Goal: Task Accomplishment & Management: Use online tool/utility

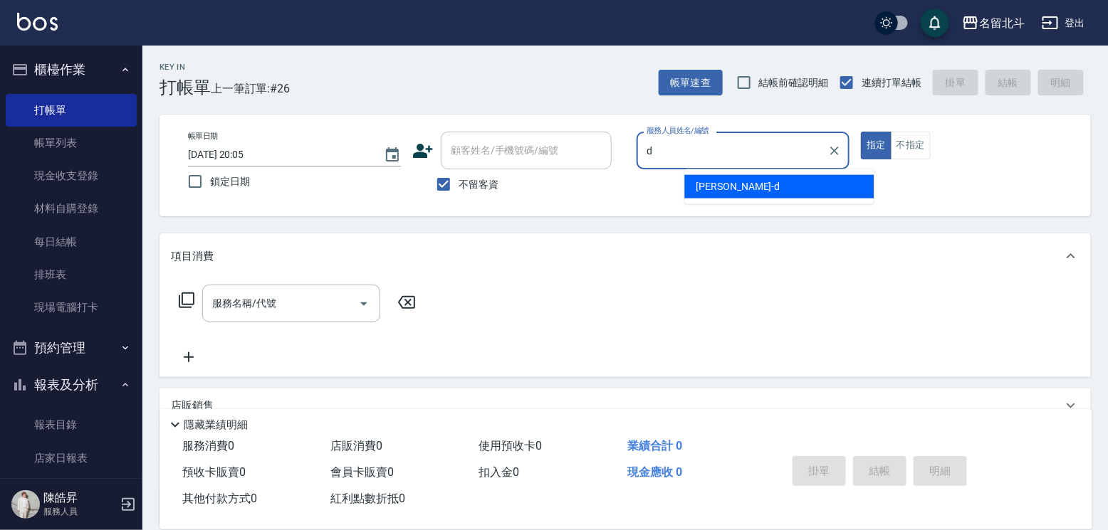
type input "[PERSON_NAME] -d"
type button "true"
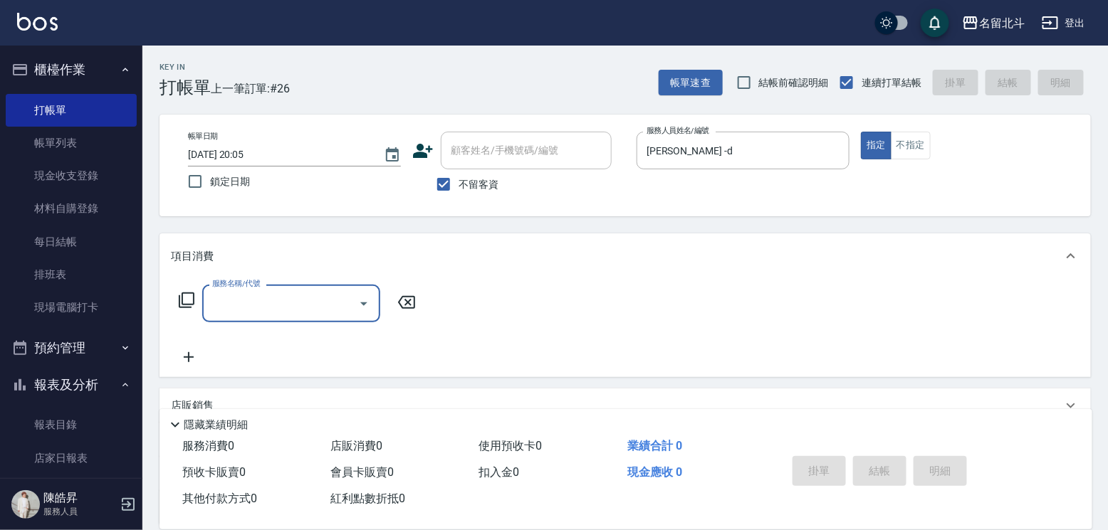
click at [195, 304] on icon at bounding box center [186, 300] width 17 height 17
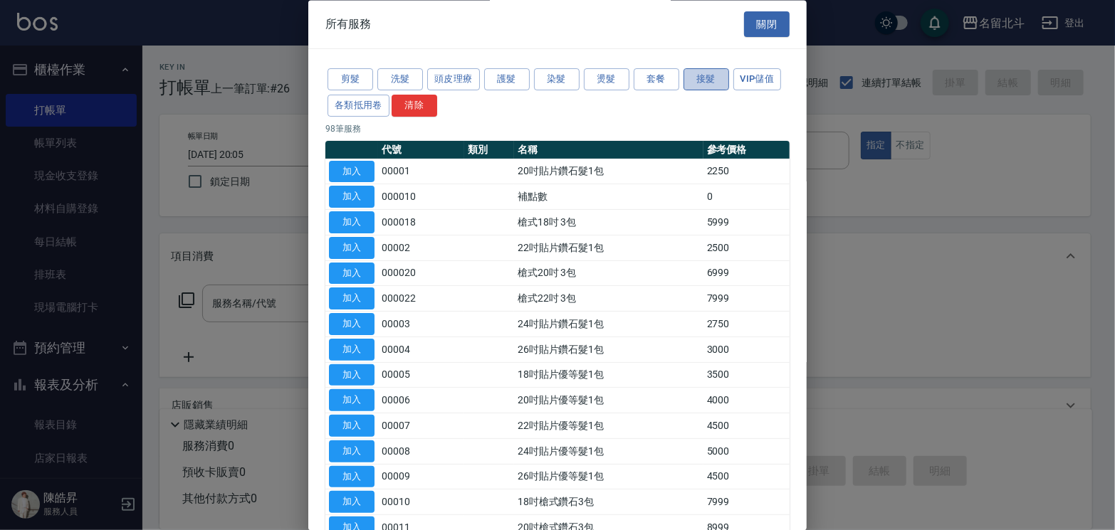
click at [722, 80] on button "接髮" at bounding box center [706, 80] width 46 height 22
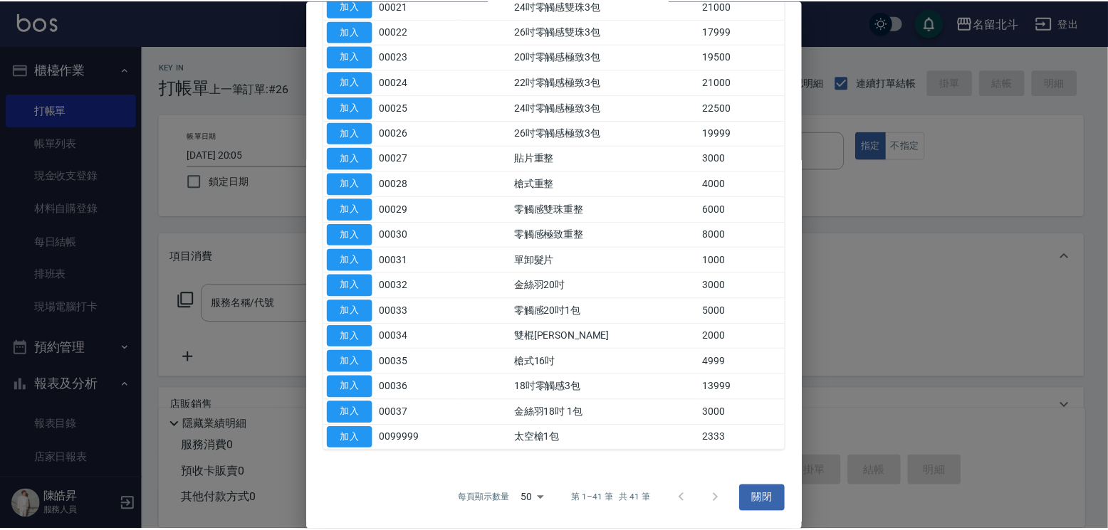
scroll to position [1068, 0]
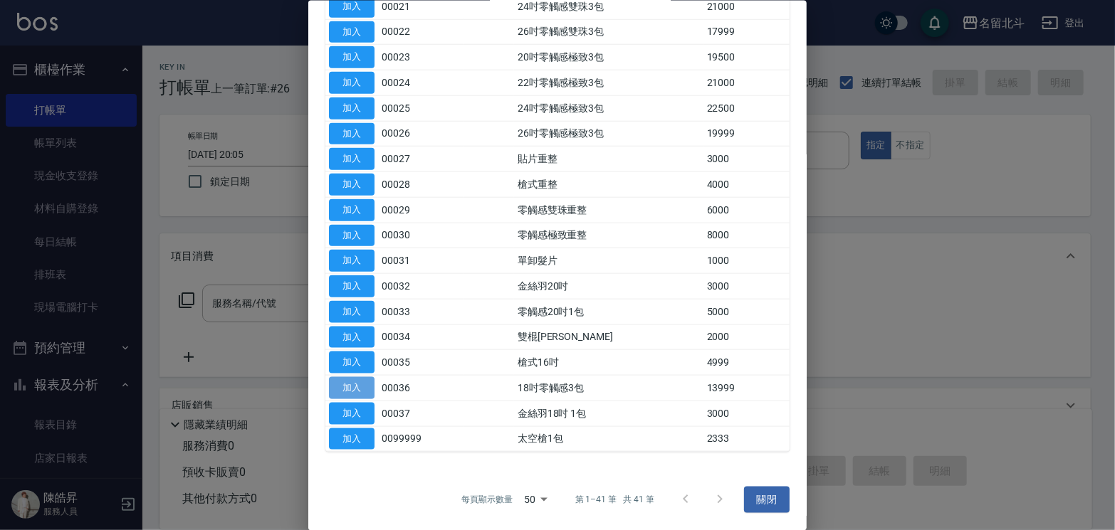
click at [347, 392] on button "加入" at bounding box center [352, 388] width 46 height 22
type input "18吋零觸感3包(00036)"
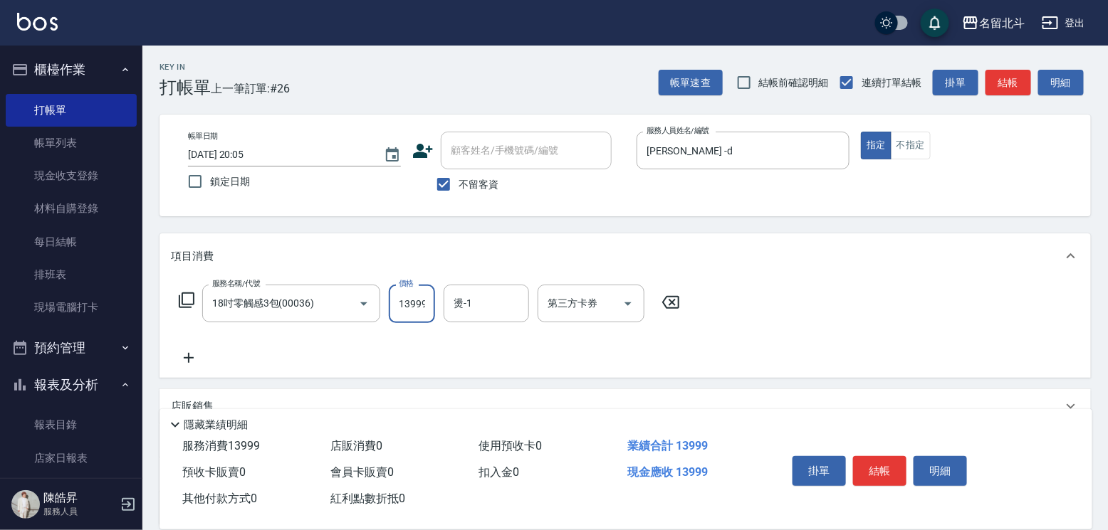
click at [404, 323] on input "13999" at bounding box center [412, 304] width 46 height 38
type input "15499"
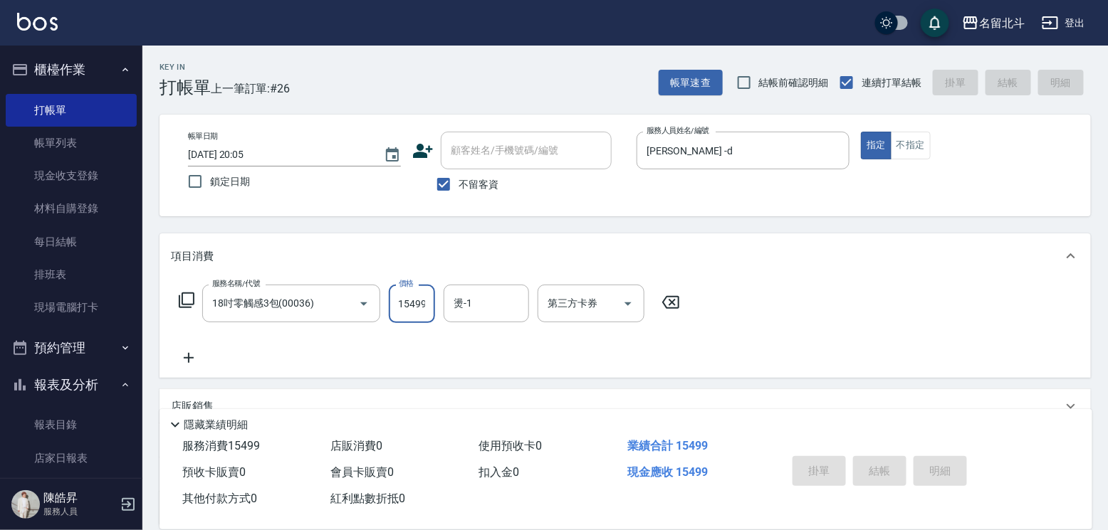
type input "[DATE] 21:46"
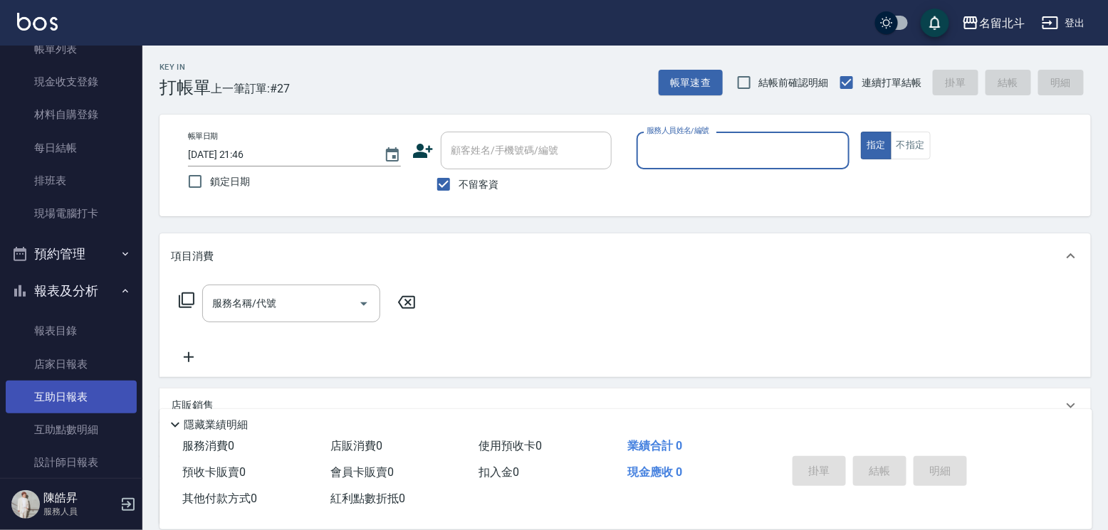
scroll to position [214, 0]
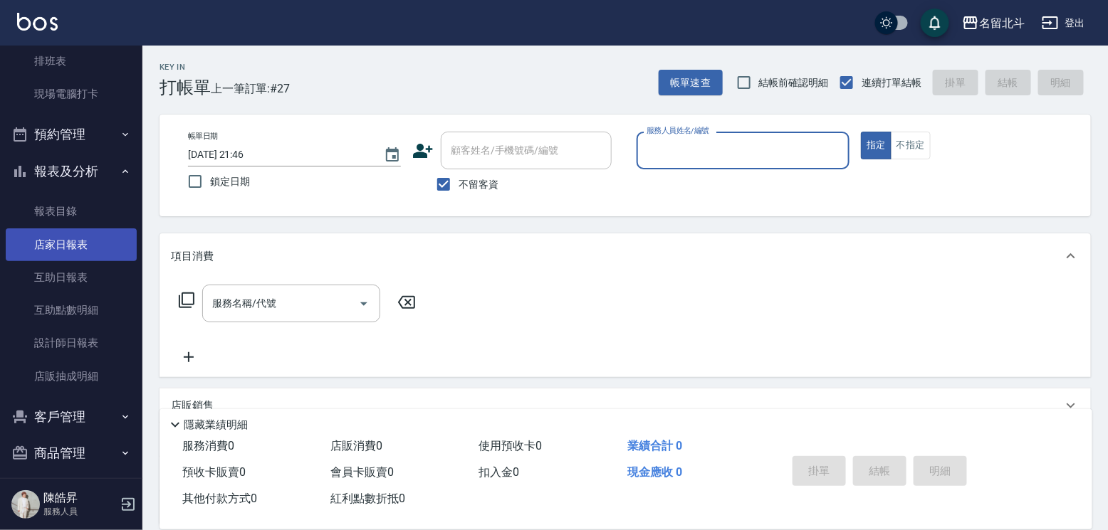
click at [76, 253] on link "店家日報表" at bounding box center [71, 245] width 131 height 33
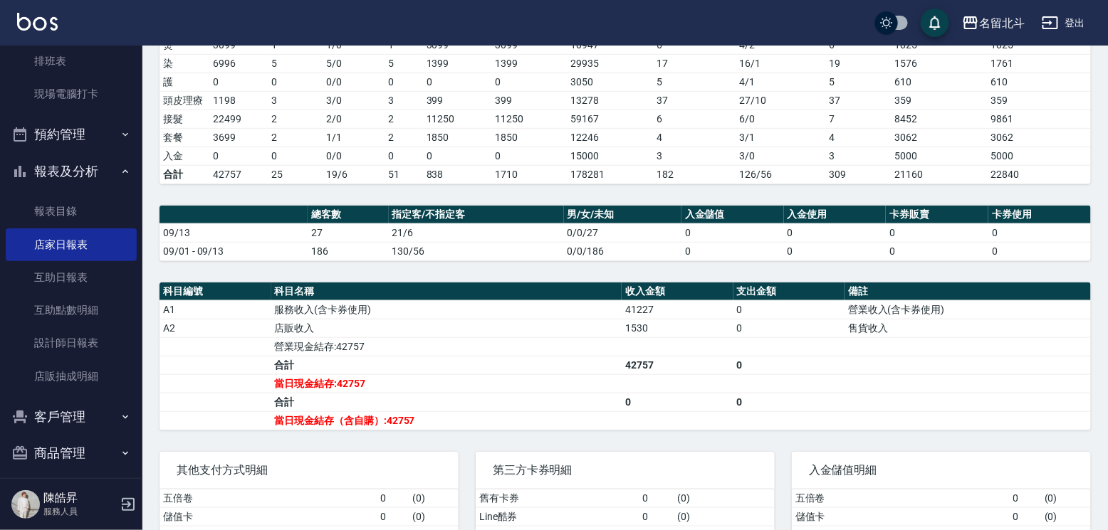
scroll to position [350, 0]
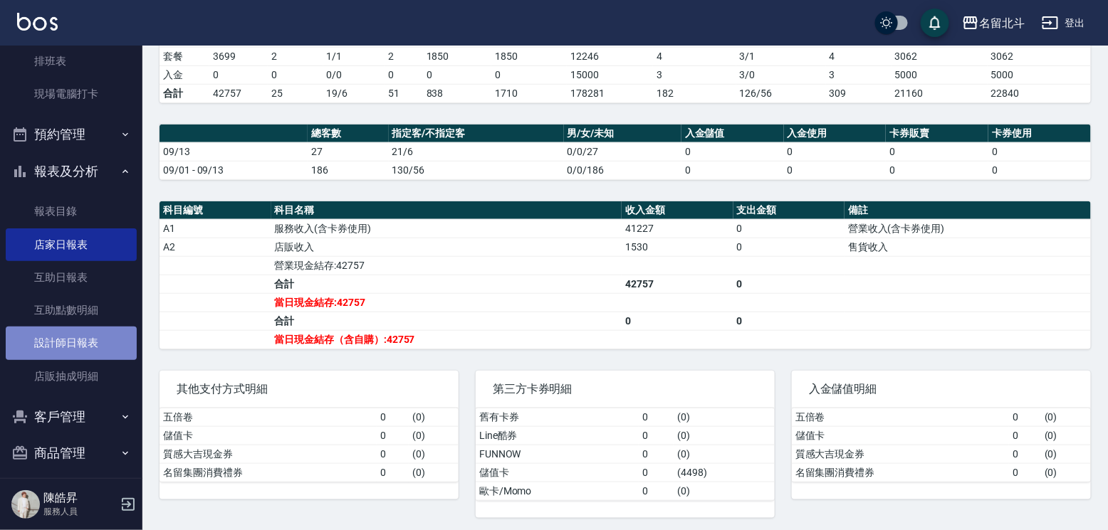
click at [85, 354] on link "設計師日報表" at bounding box center [71, 343] width 131 height 33
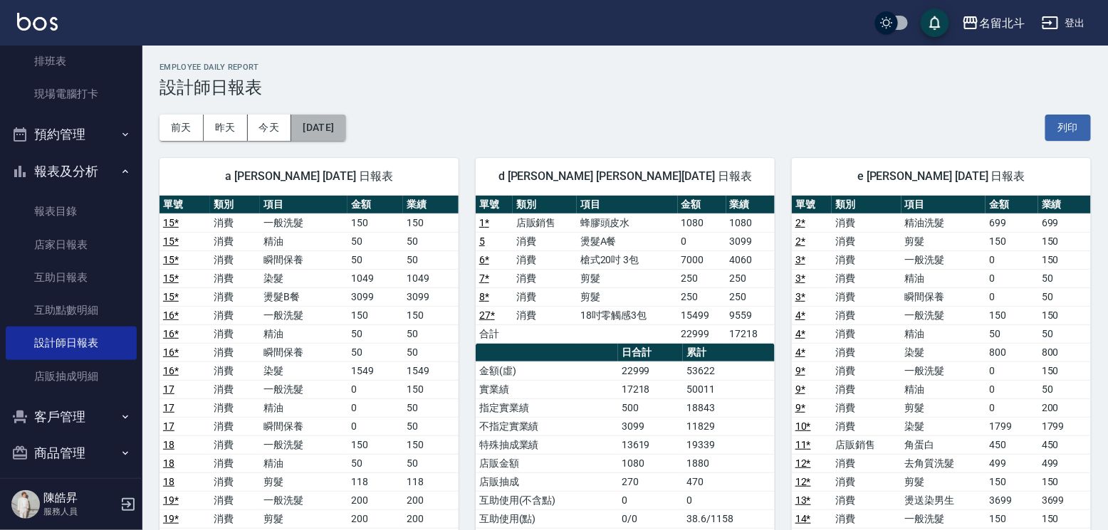
click at [322, 127] on button "[DATE]" at bounding box center [318, 128] width 54 height 26
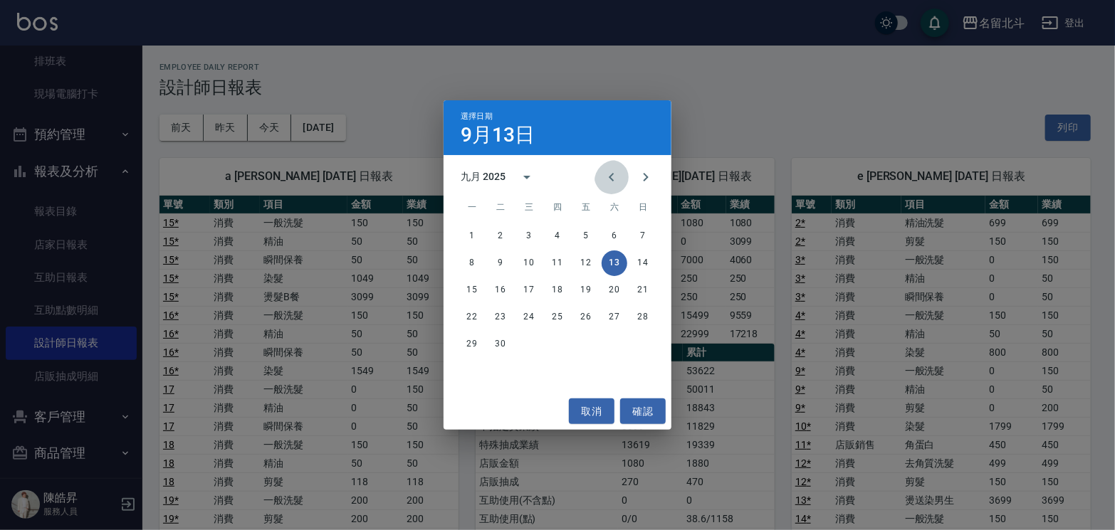
drag, startPoint x: 595, startPoint y: 168, endPoint x: 606, endPoint y: 199, distance: 33.1
click at [603, 169] on icon "Previous month" at bounding box center [611, 177] width 17 height 17
click at [531, 283] on button "13" at bounding box center [529, 291] width 26 height 26
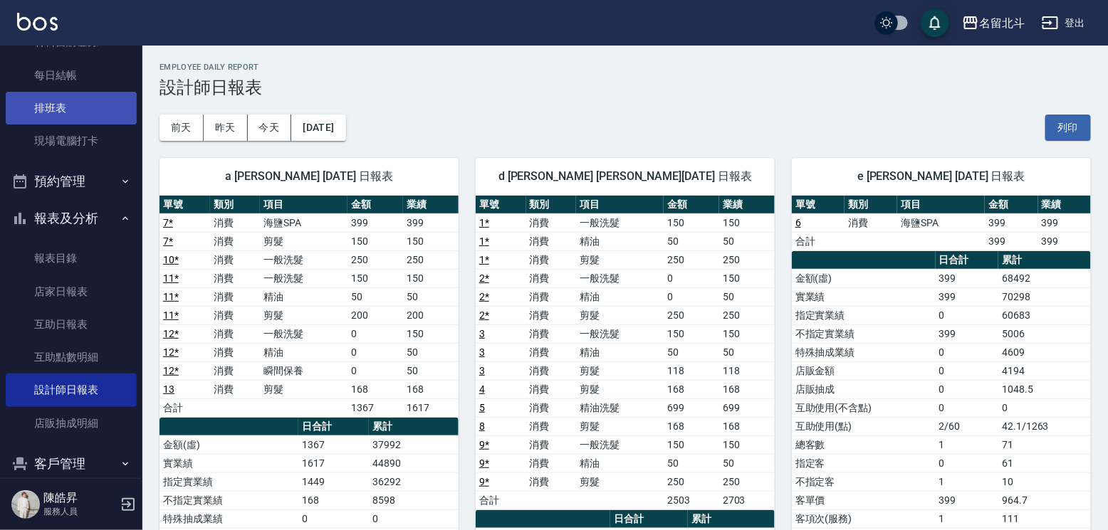
scroll to position [142, 0]
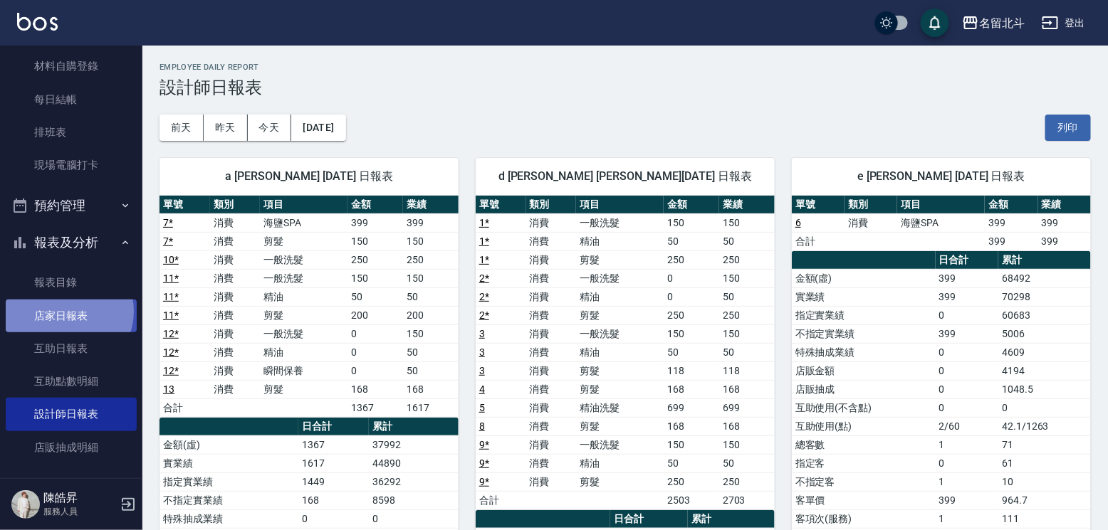
click at [65, 321] on link "店家日報表" at bounding box center [71, 316] width 131 height 33
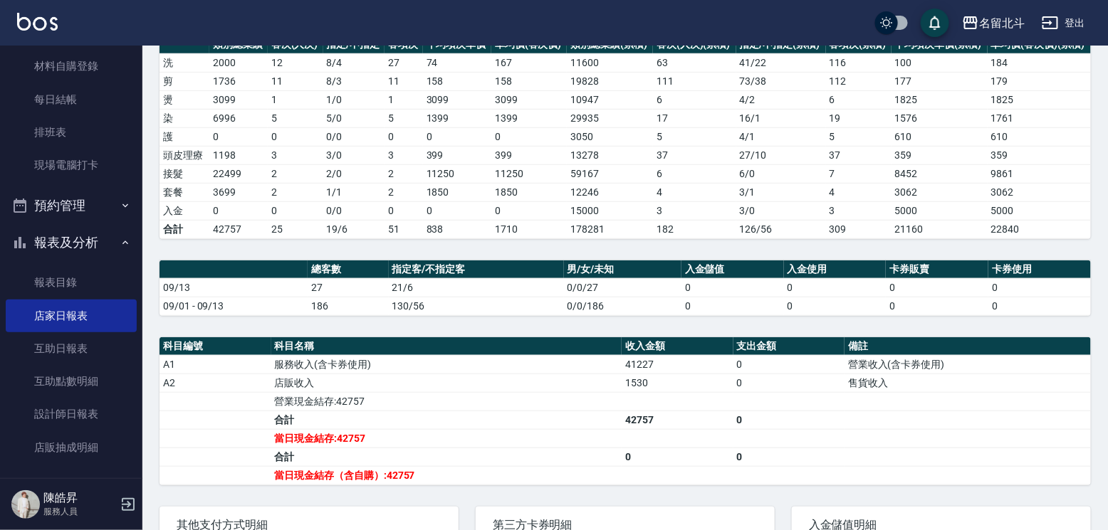
scroll to position [285, 0]
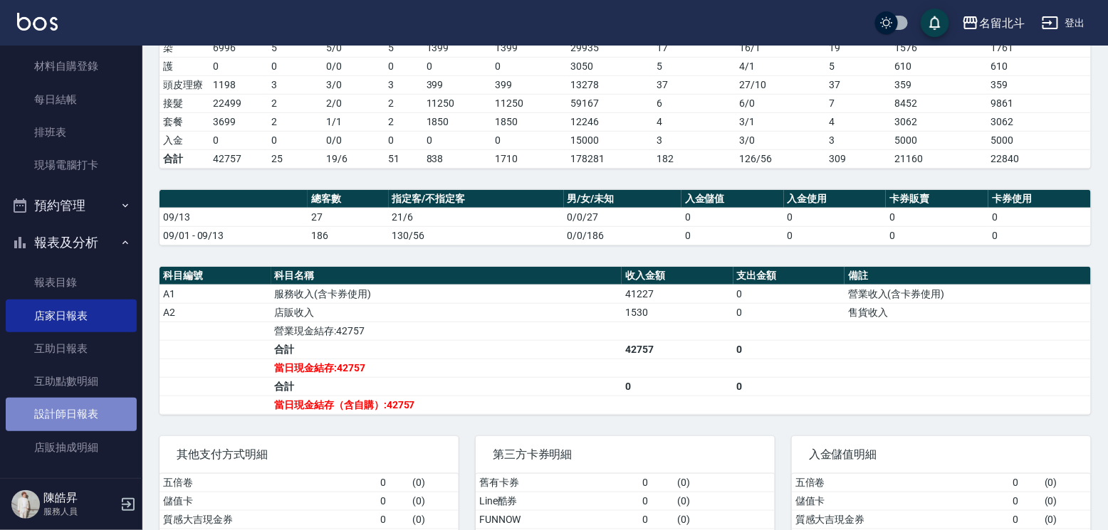
click at [97, 416] on link "設計師日報表" at bounding box center [71, 414] width 131 height 33
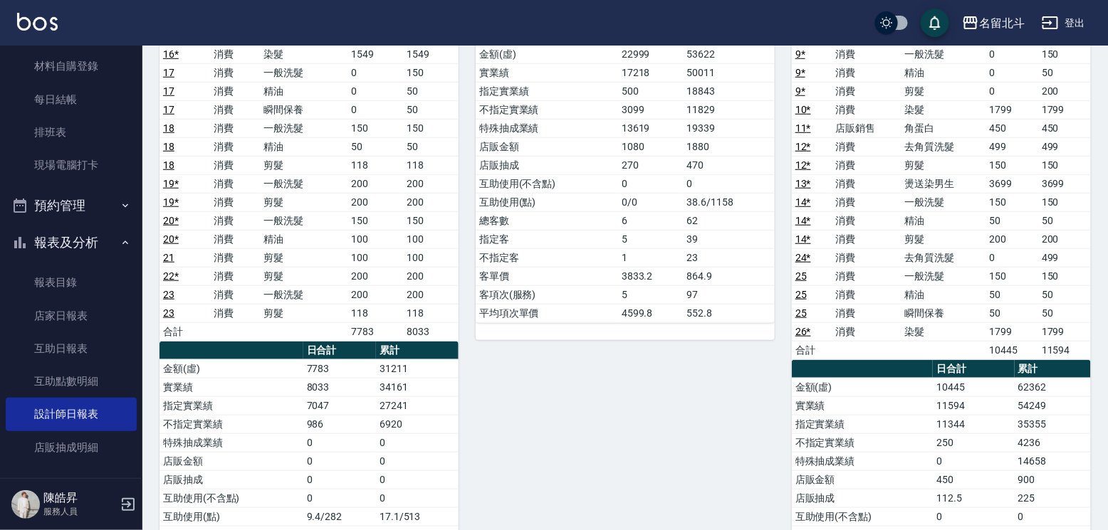
scroll to position [115, 0]
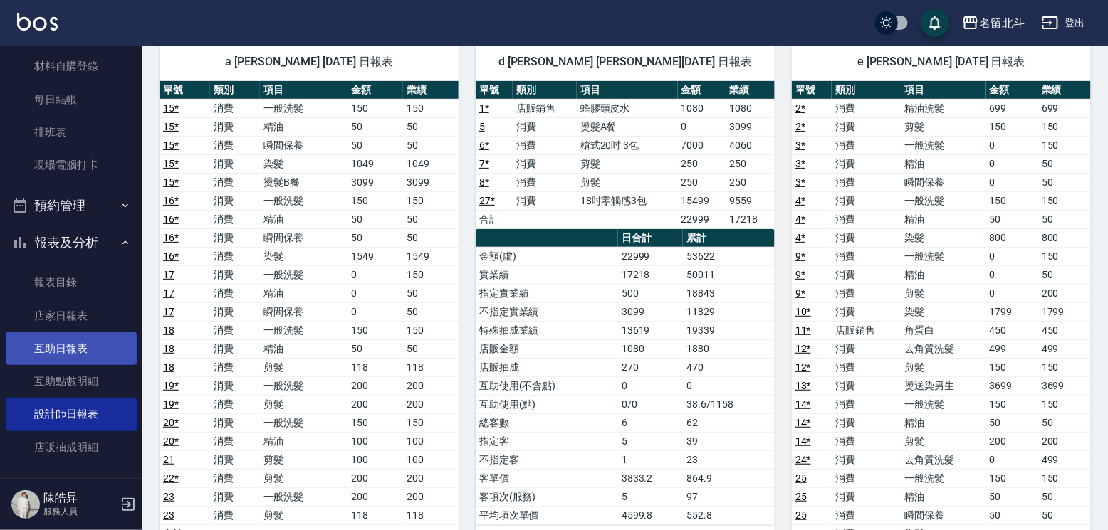
click at [80, 364] on link "互助日報表" at bounding box center [71, 348] width 131 height 33
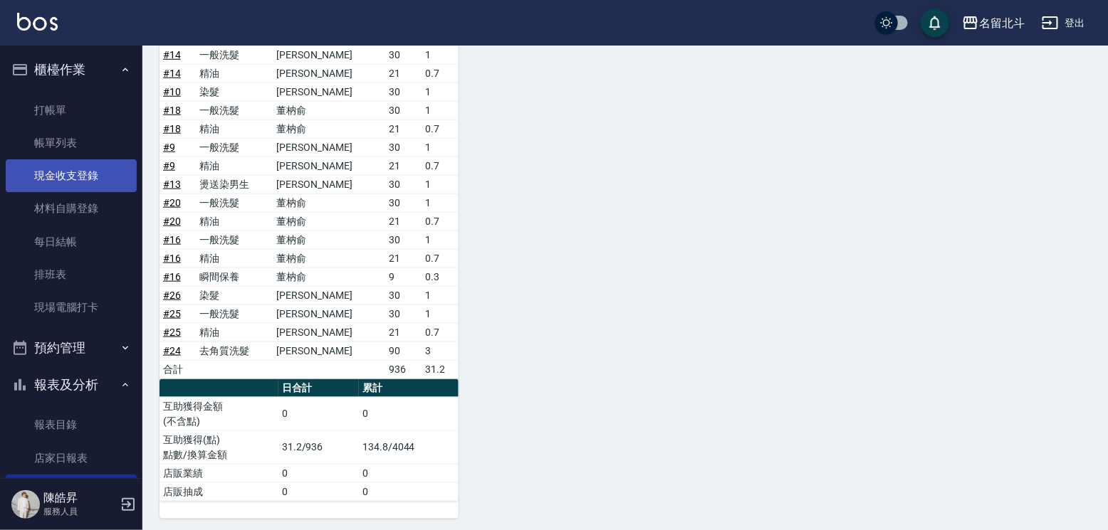
drag, startPoint x: 81, startPoint y: 147, endPoint x: 80, endPoint y: 164, distance: 17.8
click at [81, 147] on link "帳單列表" at bounding box center [71, 143] width 131 height 33
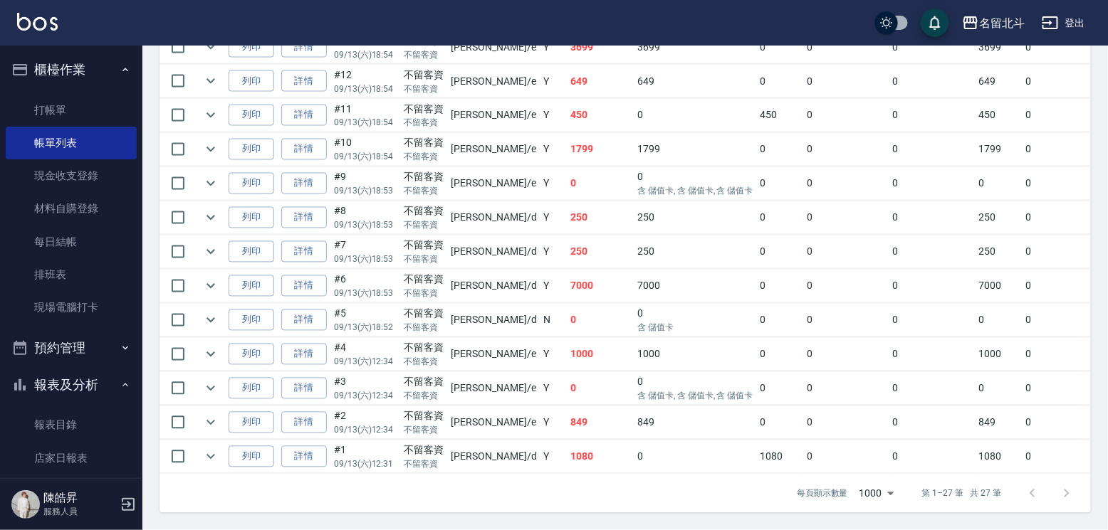
scroll to position [997, 0]
click at [327, 298] on link "詳情" at bounding box center [304, 286] width 46 height 22
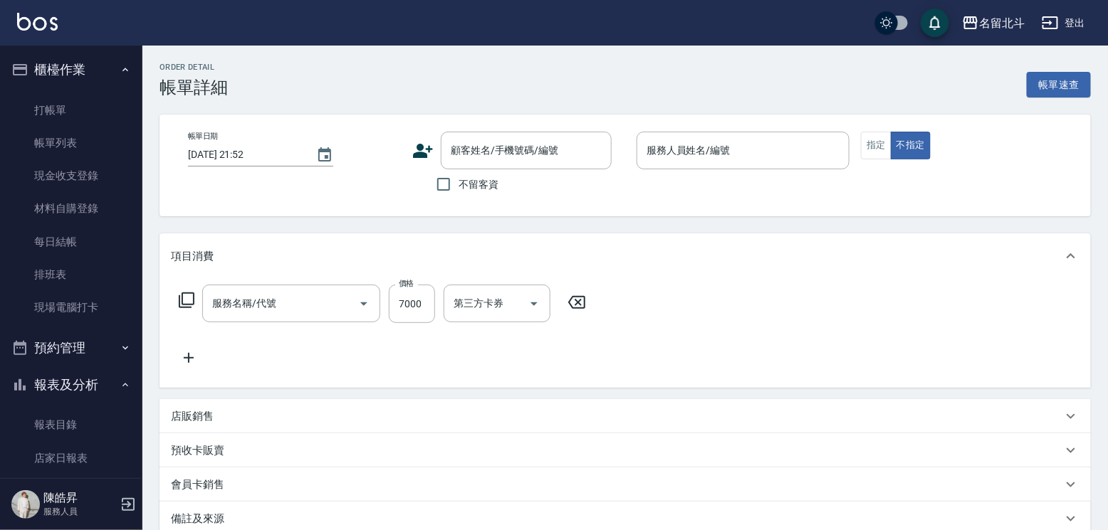
type input "[DATE] 18:53"
checkbox input "true"
type input "[PERSON_NAME] -d"
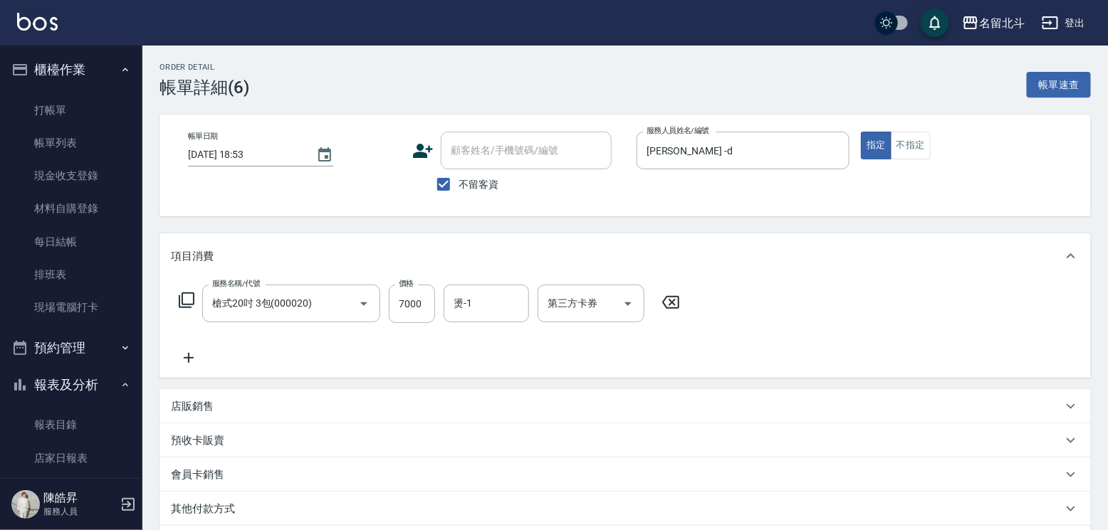
click at [190, 367] on icon at bounding box center [189, 358] width 36 height 17
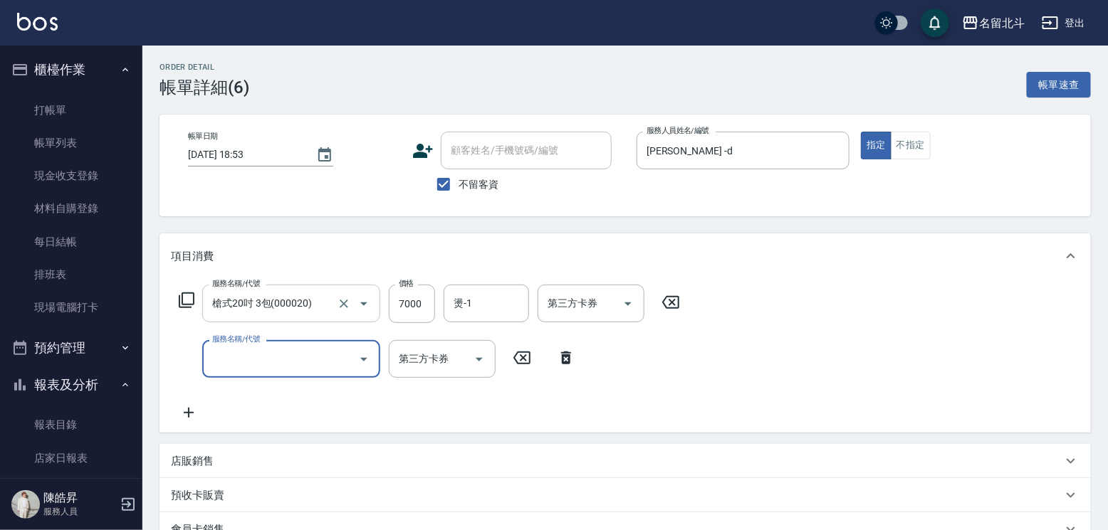
click at [363, 311] on icon "Open" at bounding box center [363, 303] width 17 height 17
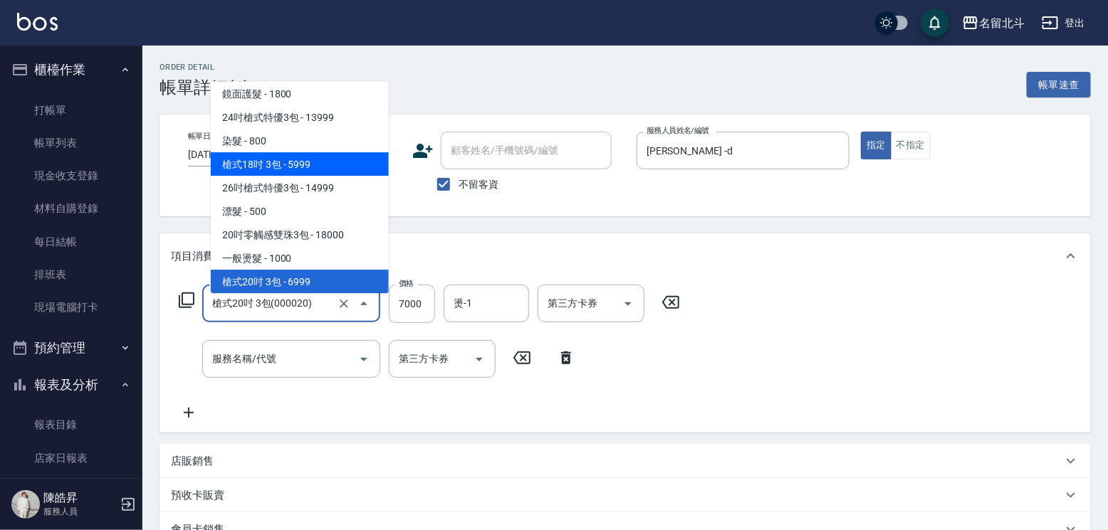
scroll to position [828, 0]
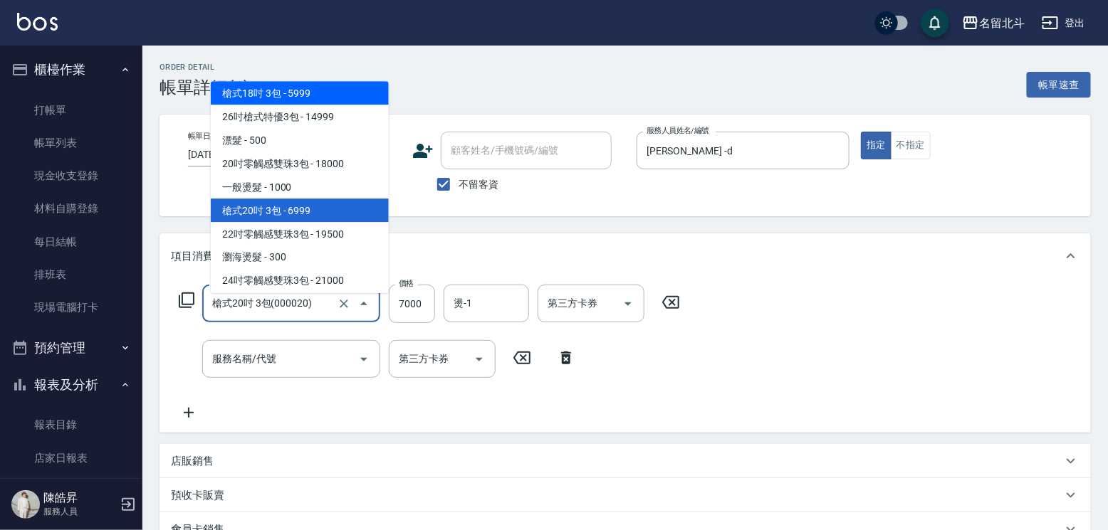
click at [303, 96] on span "槍式18吋 3包 - 5999" at bounding box center [300, 92] width 178 height 23
type input "槍式18吋 3包(000018)"
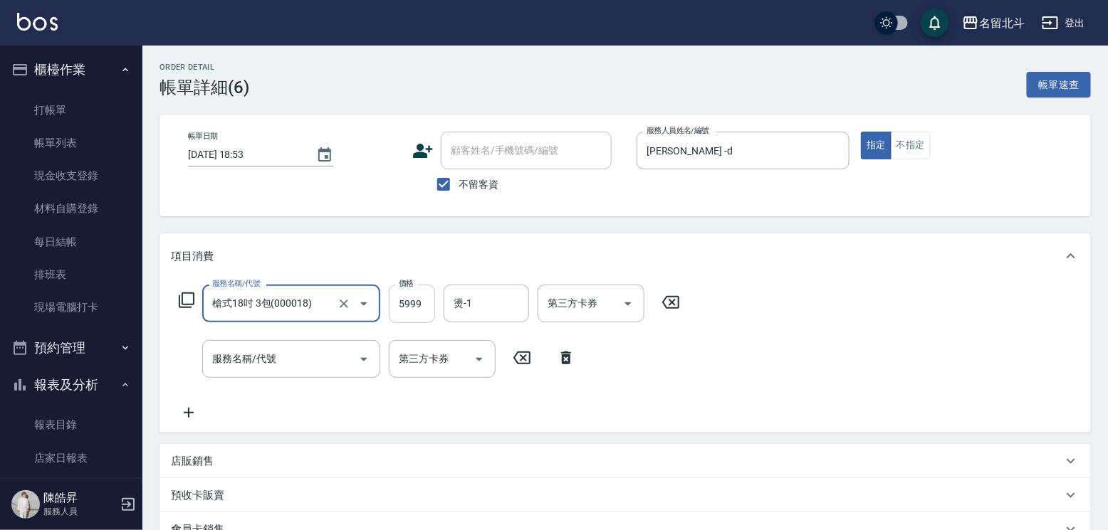
click at [417, 322] on input "5999" at bounding box center [412, 304] width 46 height 38
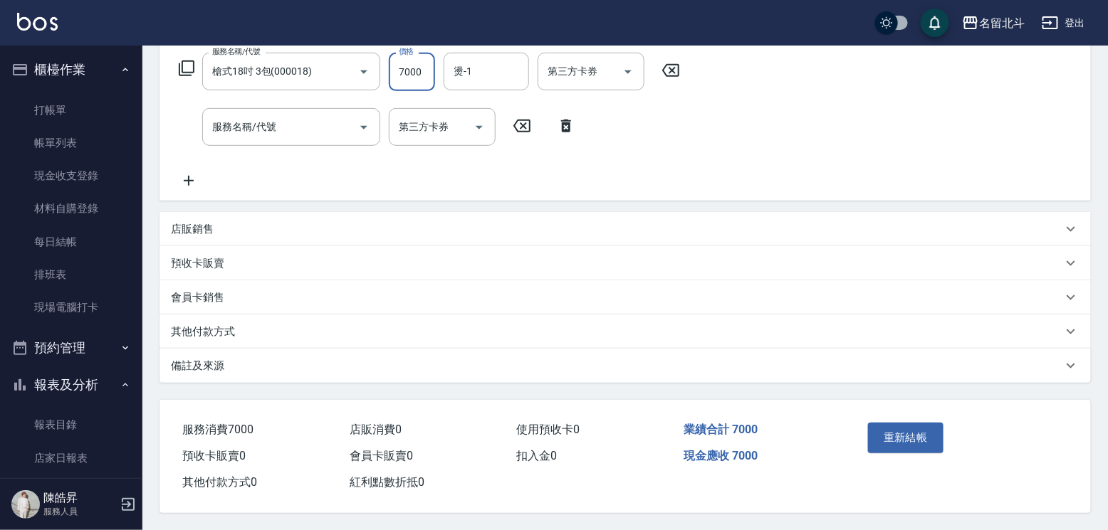
scroll to position [278, 0]
type input "7000"
click at [908, 426] on button "重新結帳" at bounding box center [905, 438] width 75 height 30
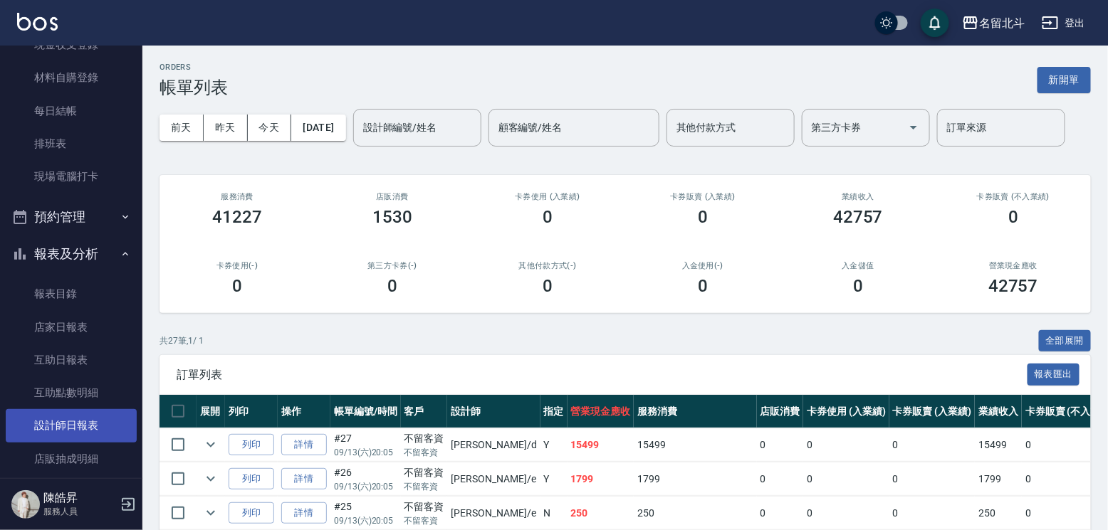
scroll to position [239, 0]
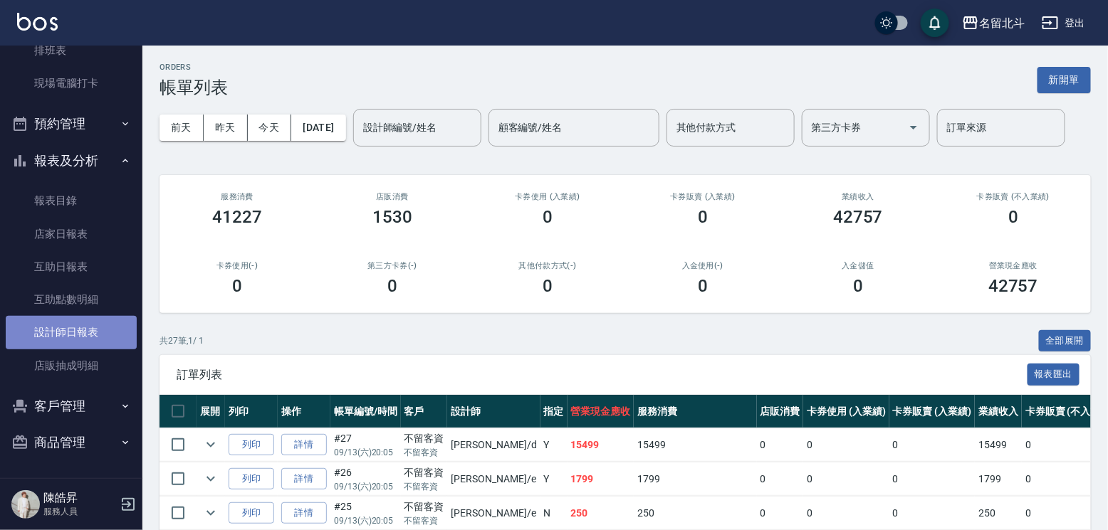
click at [75, 327] on link "設計師日報表" at bounding box center [71, 332] width 131 height 33
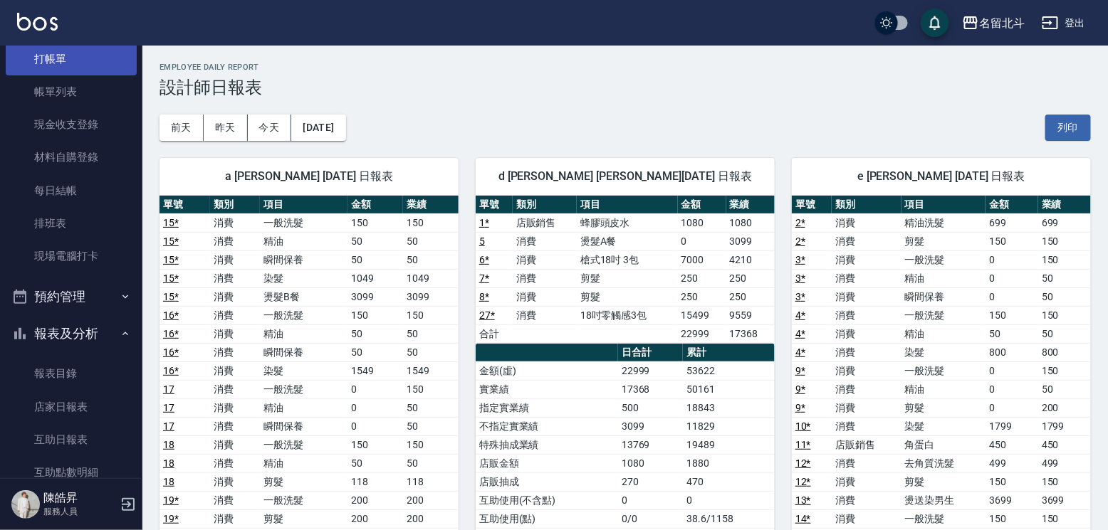
scroll to position [26, 0]
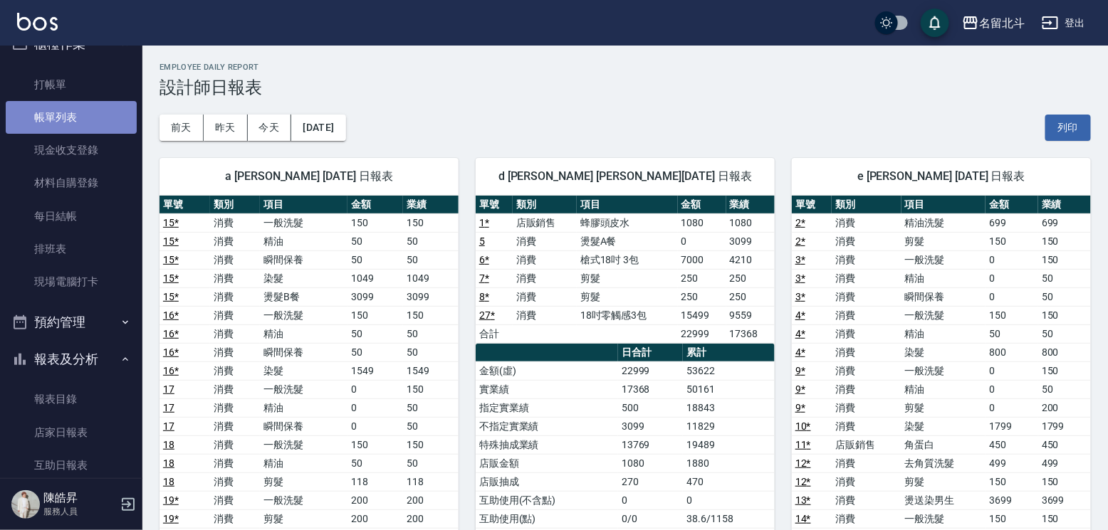
click at [81, 117] on link "帳單列表" at bounding box center [71, 117] width 131 height 33
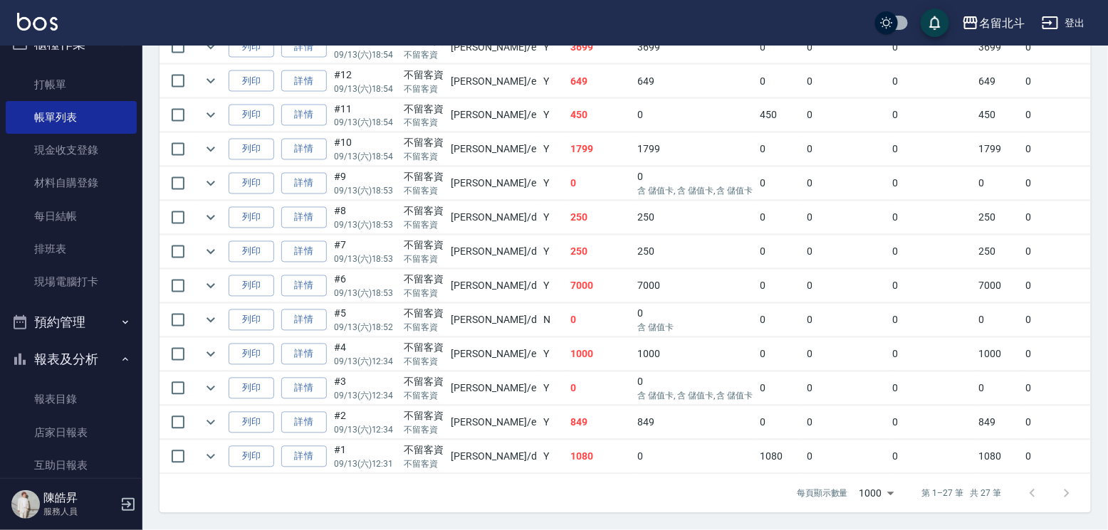
scroll to position [1068, 0]
click at [321, 298] on link "詳情" at bounding box center [304, 286] width 46 height 22
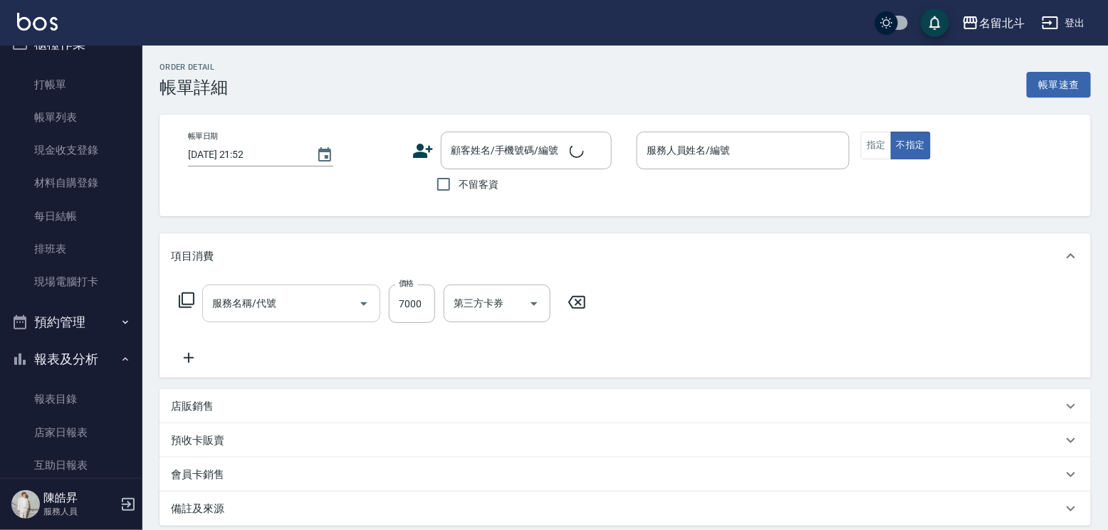
type input "[DATE] 18:53"
checkbox input "true"
type input "[PERSON_NAME] -d"
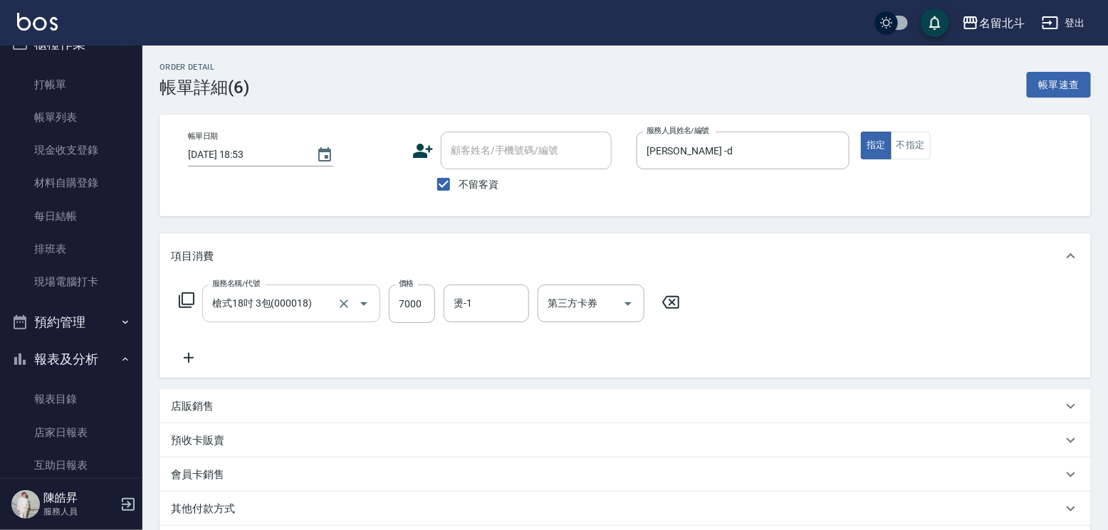
click at [364, 312] on icon "Open" at bounding box center [363, 303] width 17 height 17
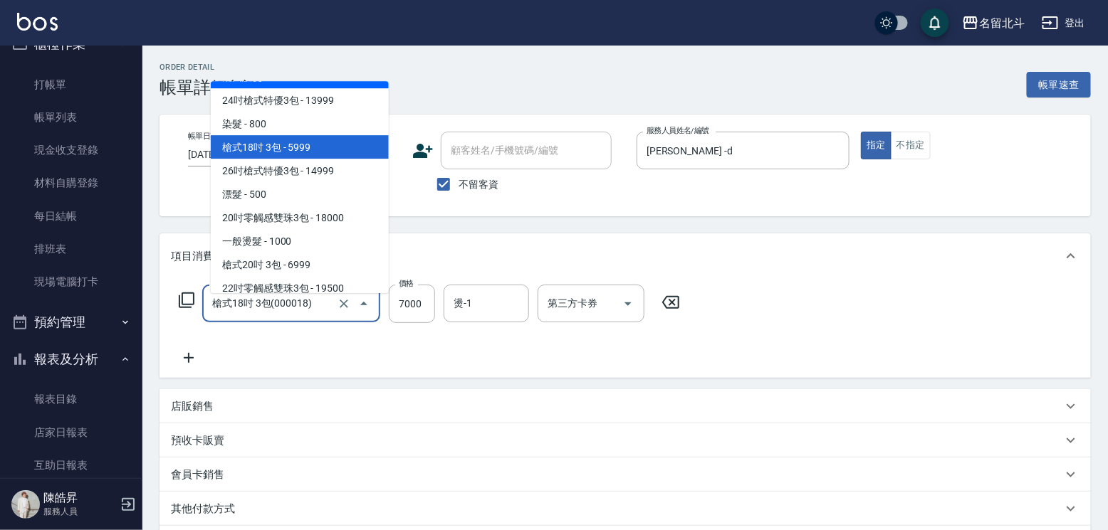
scroll to position [782, 0]
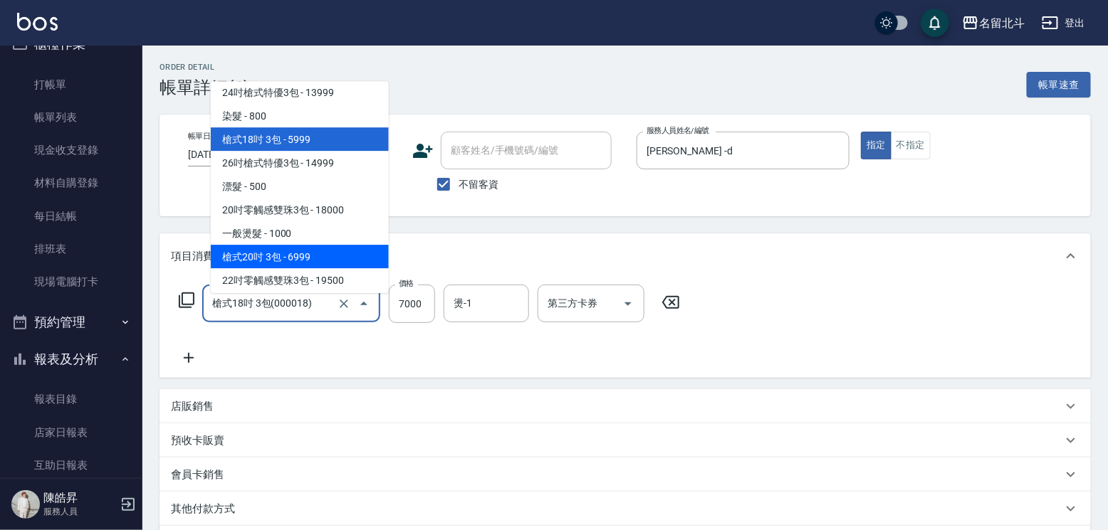
click at [330, 258] on span "槍式20吋 3包 - 6999" at bounding box center [300, 256] width 178 height 23
type input "槍式20吋 3包(000020)"
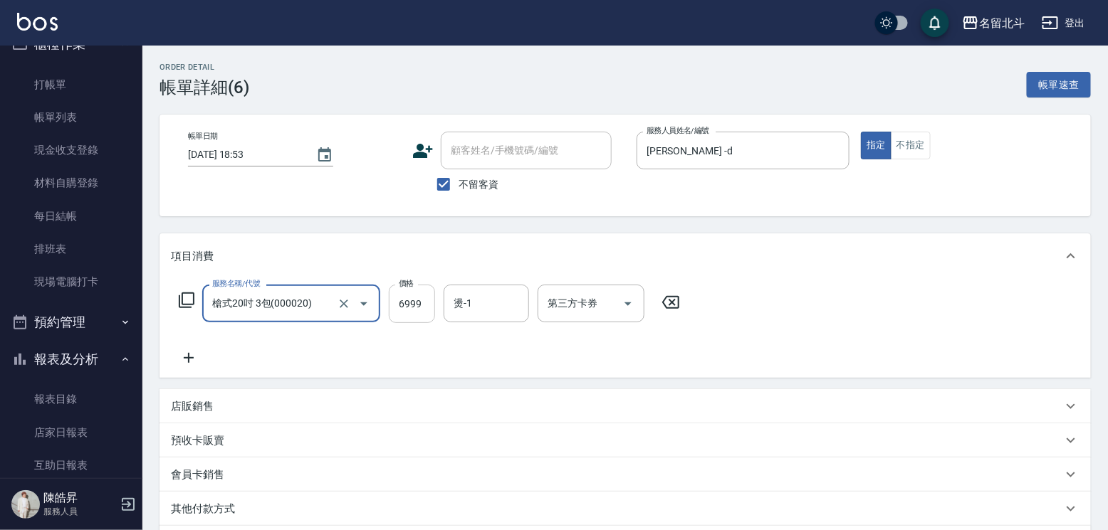
click at [411, 318] on input "6999" at bounding box center [412, 304] width 46 height 38
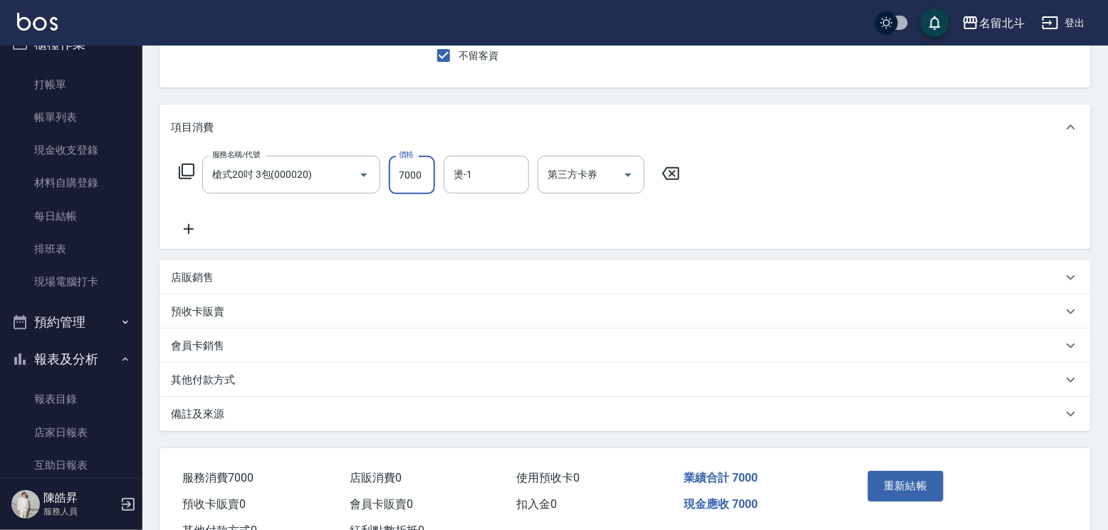
scroll to position [224, 0]
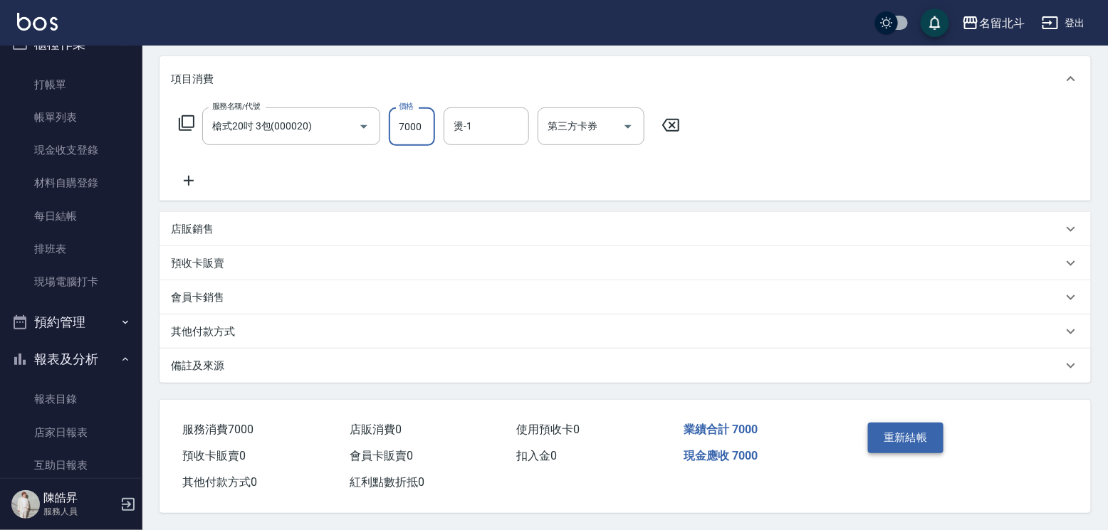
type input "7000"
click at [935, 423] on button "重新結帳" at bounding box center [905, 438] width 75 height 30
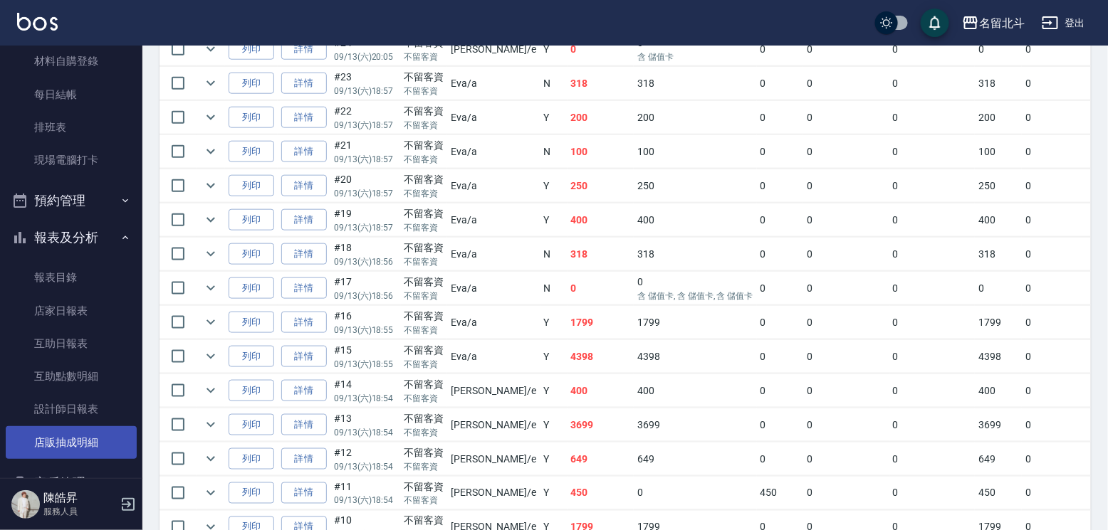
scroll to position [239, 0]
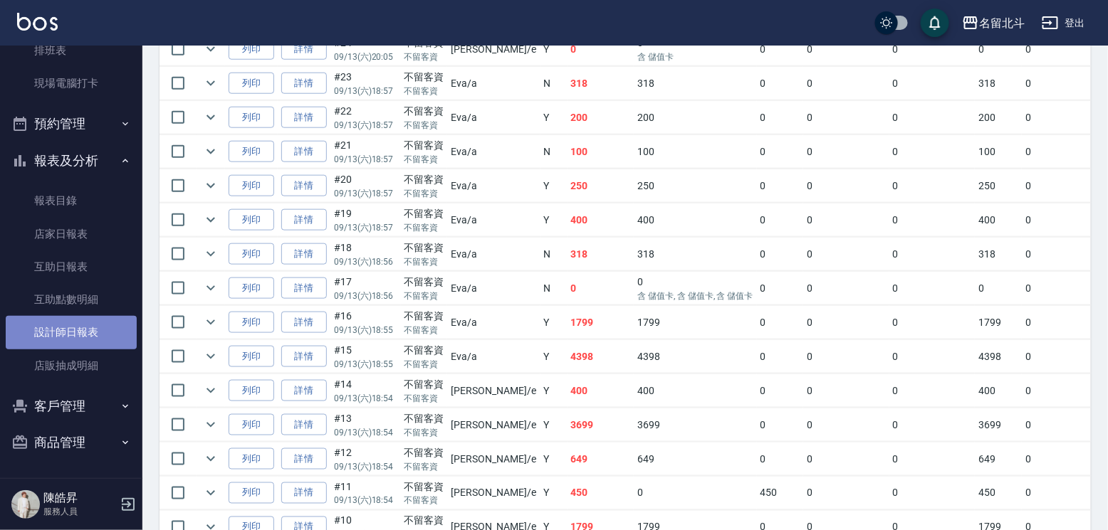
click at [90, 325] on link "設計師日報表" at bounding box center [71, 332] width 131 height 33
